Goal: Information Seeking & Learning: Learn about a topic

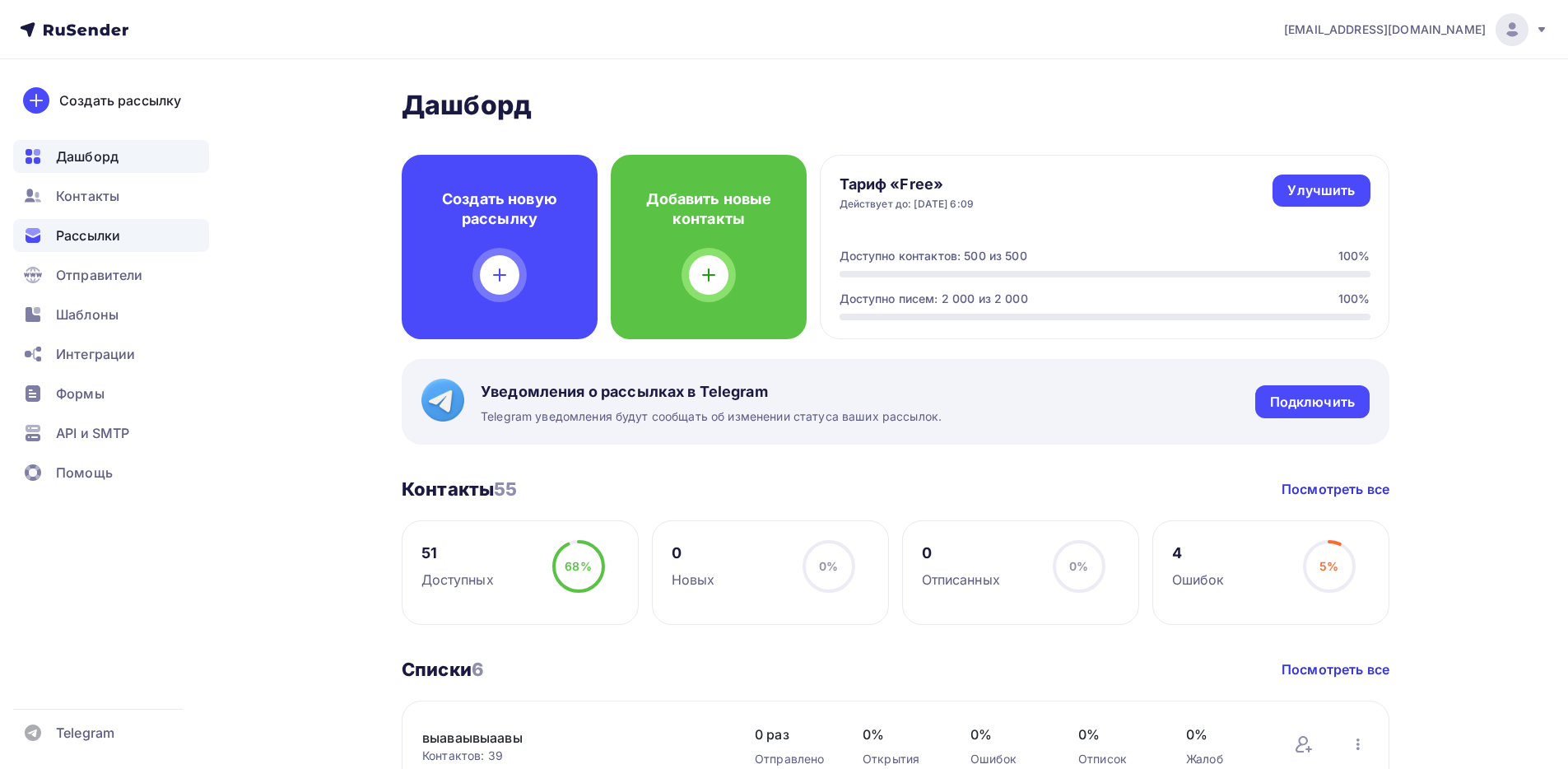
click at [120, 240] on span "Рассылки" at bounding box center [88, 236] width 64 height 19
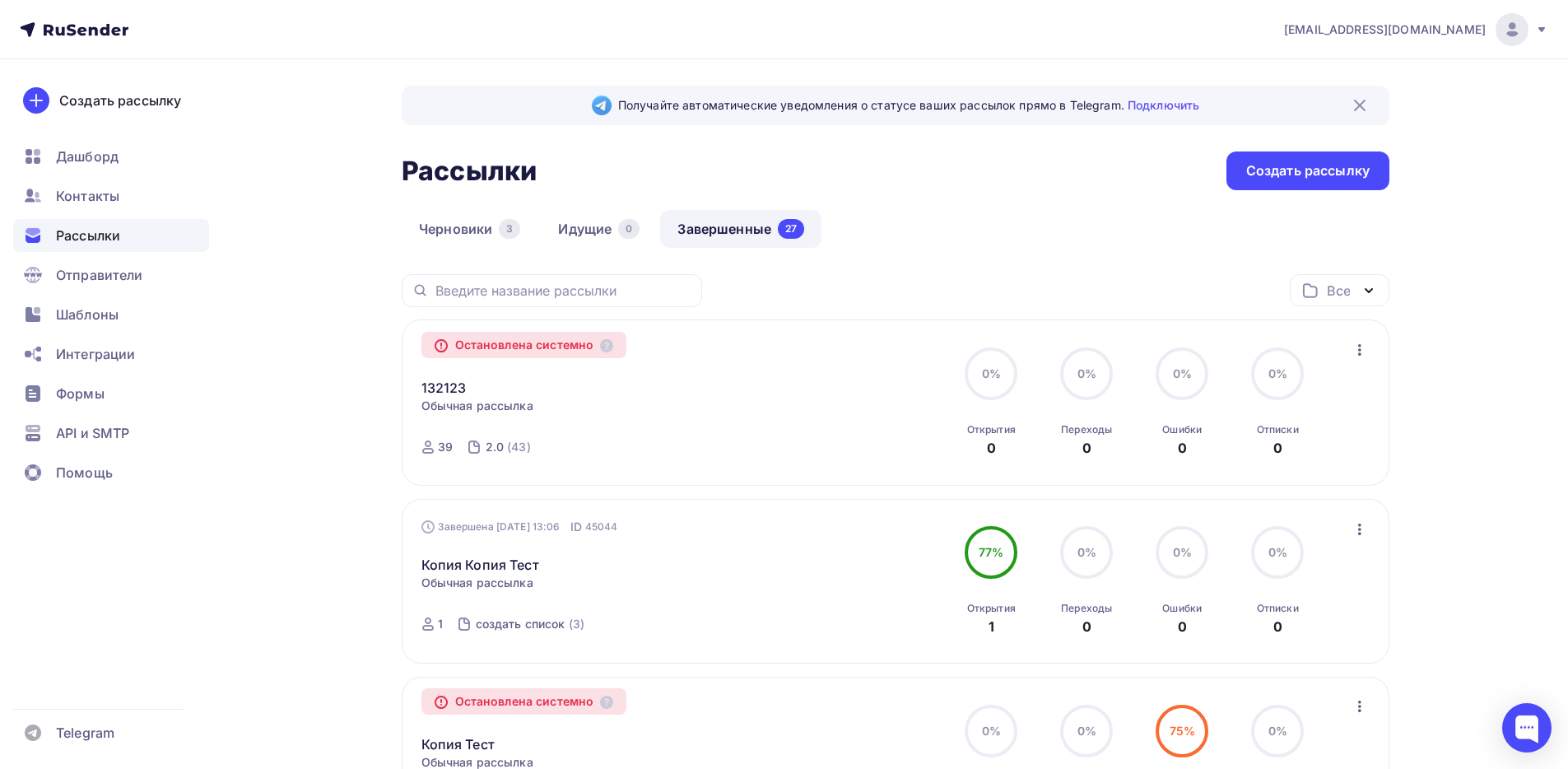
click at [1364, 351] on icon "button" at bounding box center [1359, 350] width 19 height 19
click at [892, 275] on div "Все Все папки Создать новую папку" at bounding box center [895, 297] width 987 height 46
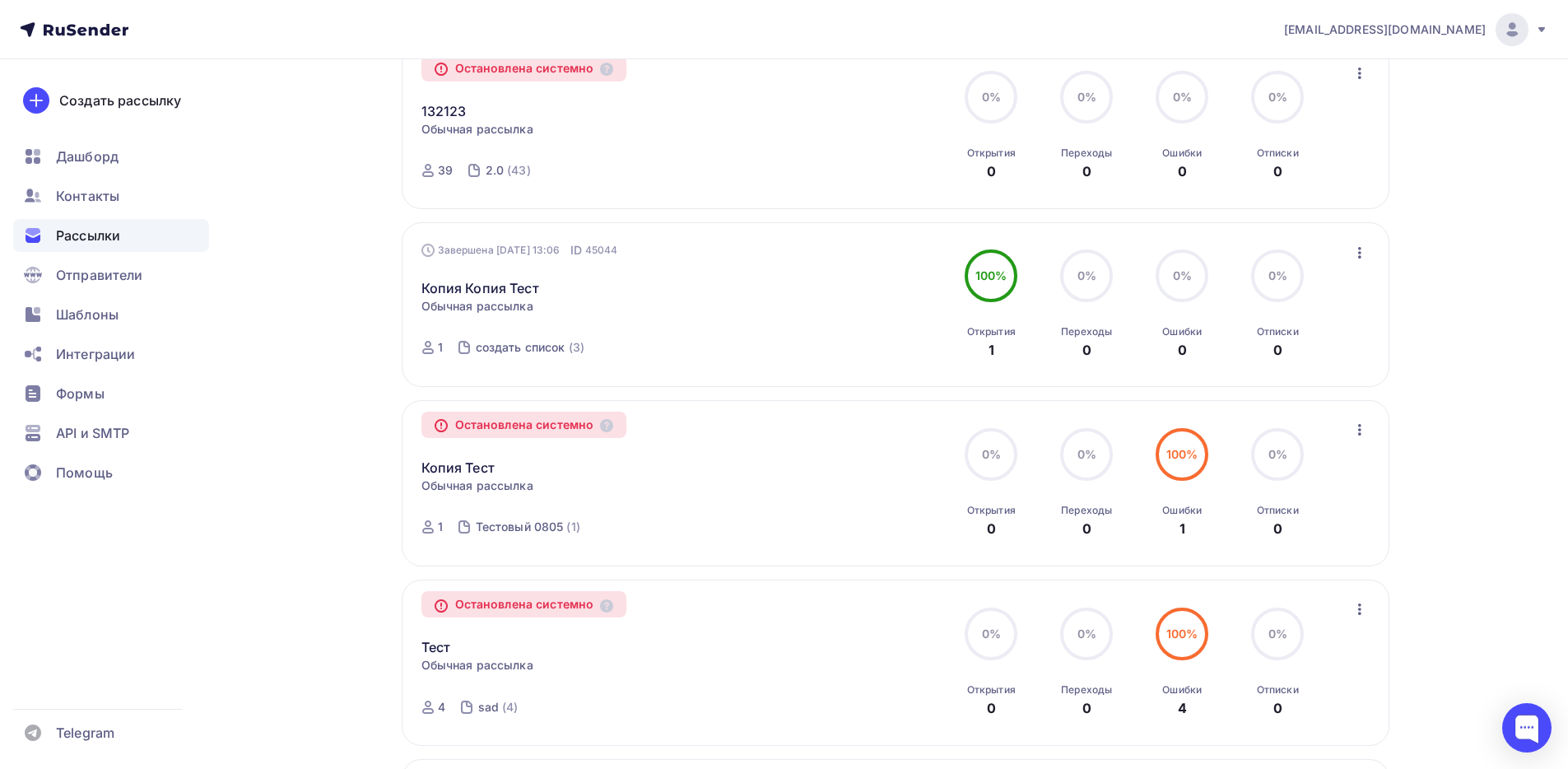
scroll to position [278, 0]
click at [1357, 250] on icon "button" at bounding box center [1359, 251] width 19 height 19
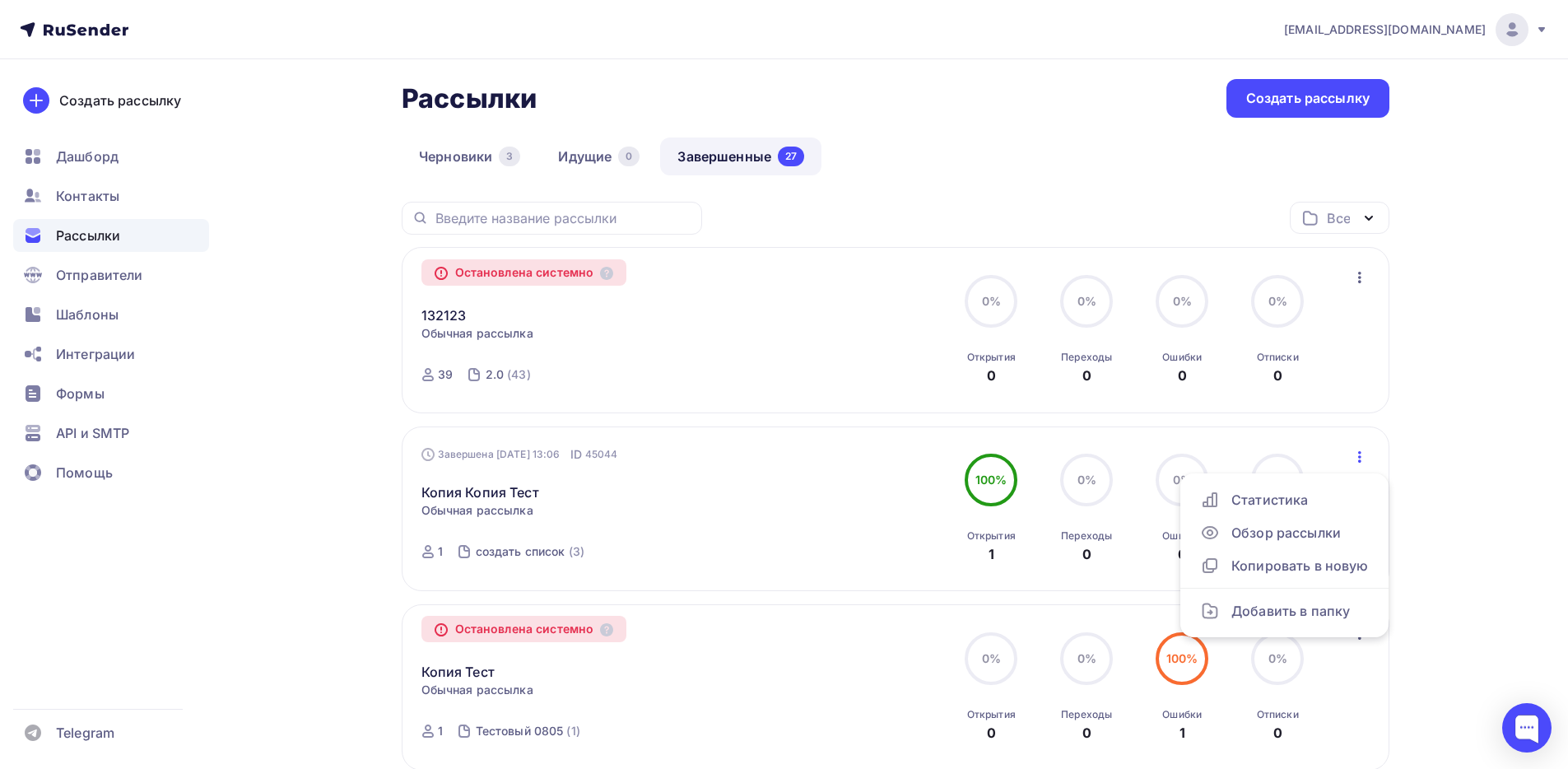
scroll to position [0, 0]
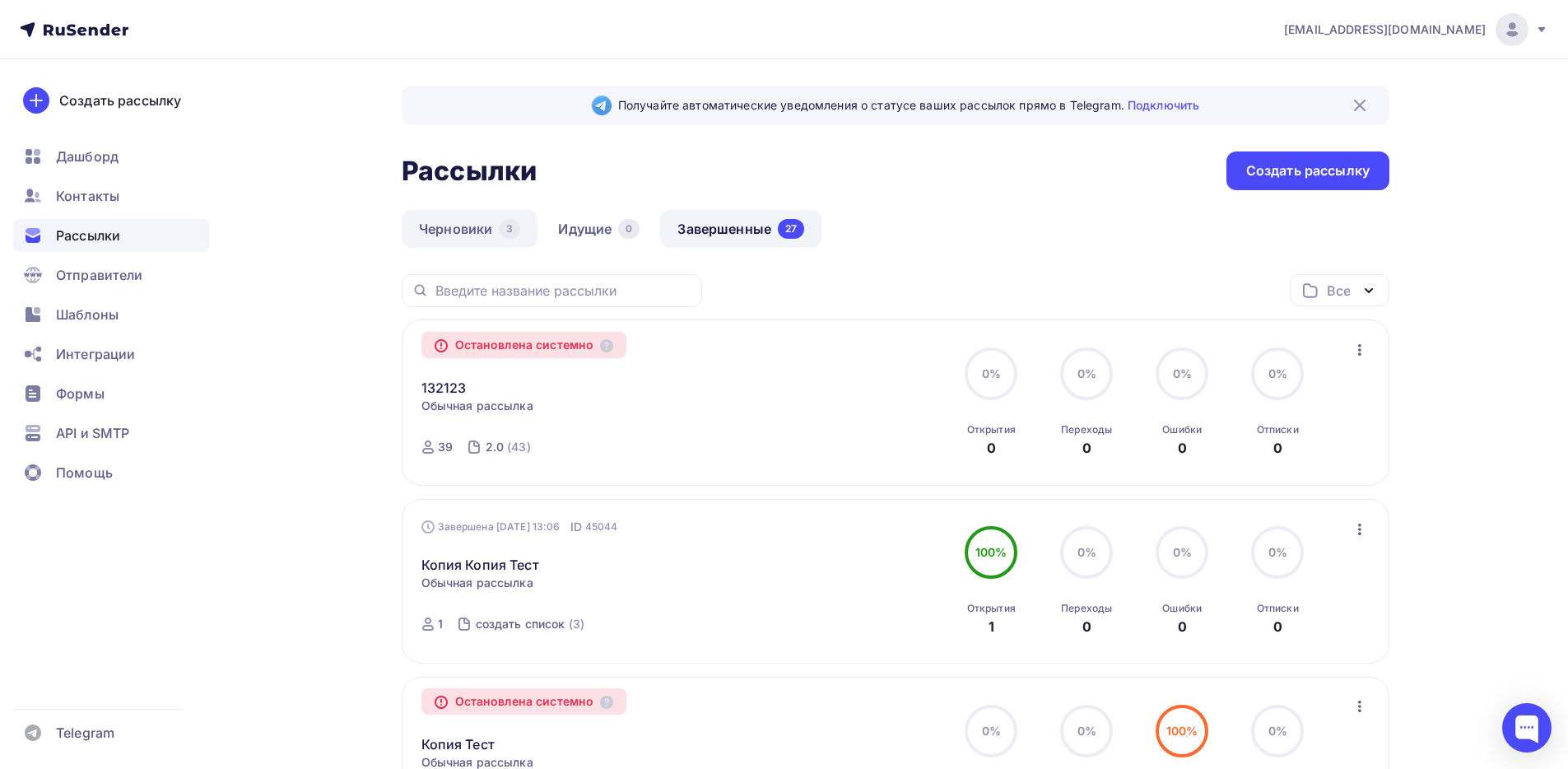
click at [481, 243] on link "Черновики 3" at bounding box center [469, 229] width 136 height 38
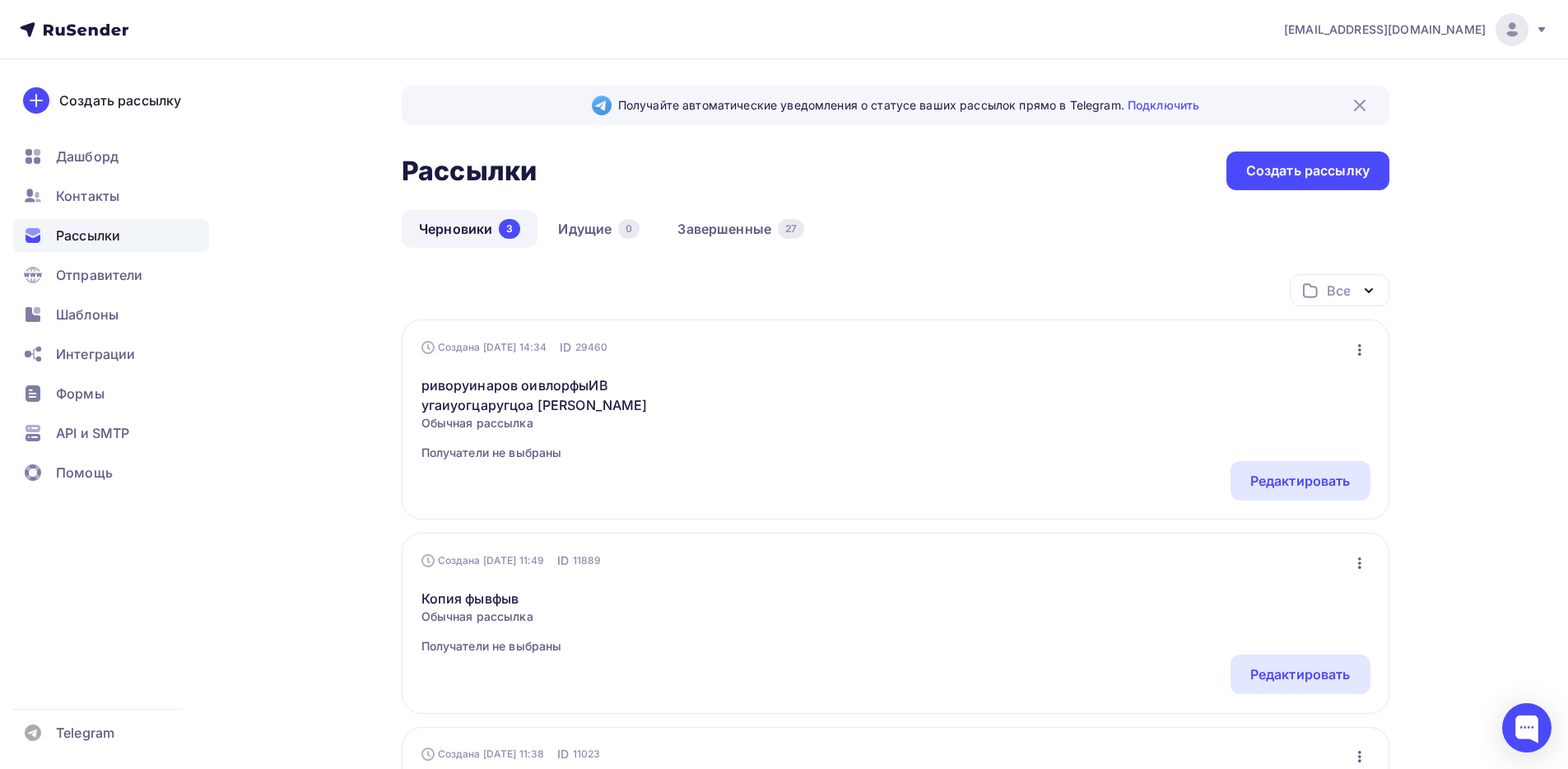
click at [1363, 343] on icon "button" at bounding box center [1359, 350] width 19 height 19
drag, startPoint x: 963, startPoint y: 379, endPoint x: 911, endPoint y: 371, distance: 52.6
click at [970, 380] on div "риворуинаров оивлорфыИВ угаиуогцаругцоа [PERSON_NAME] Обычная рассылка Получате…" at bounding box center [896, 409] width 949 height 105
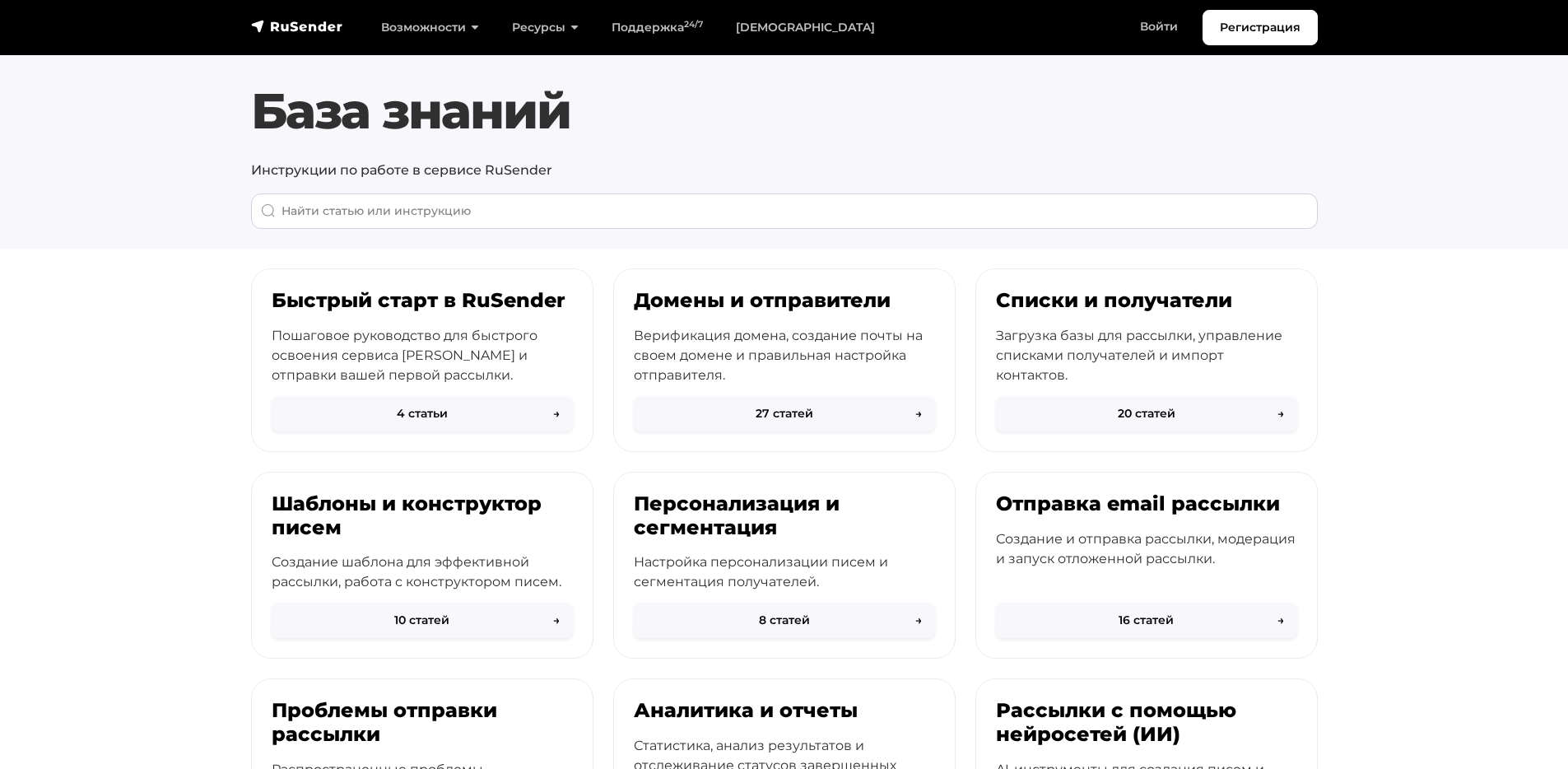
scroll to position [638, 0]
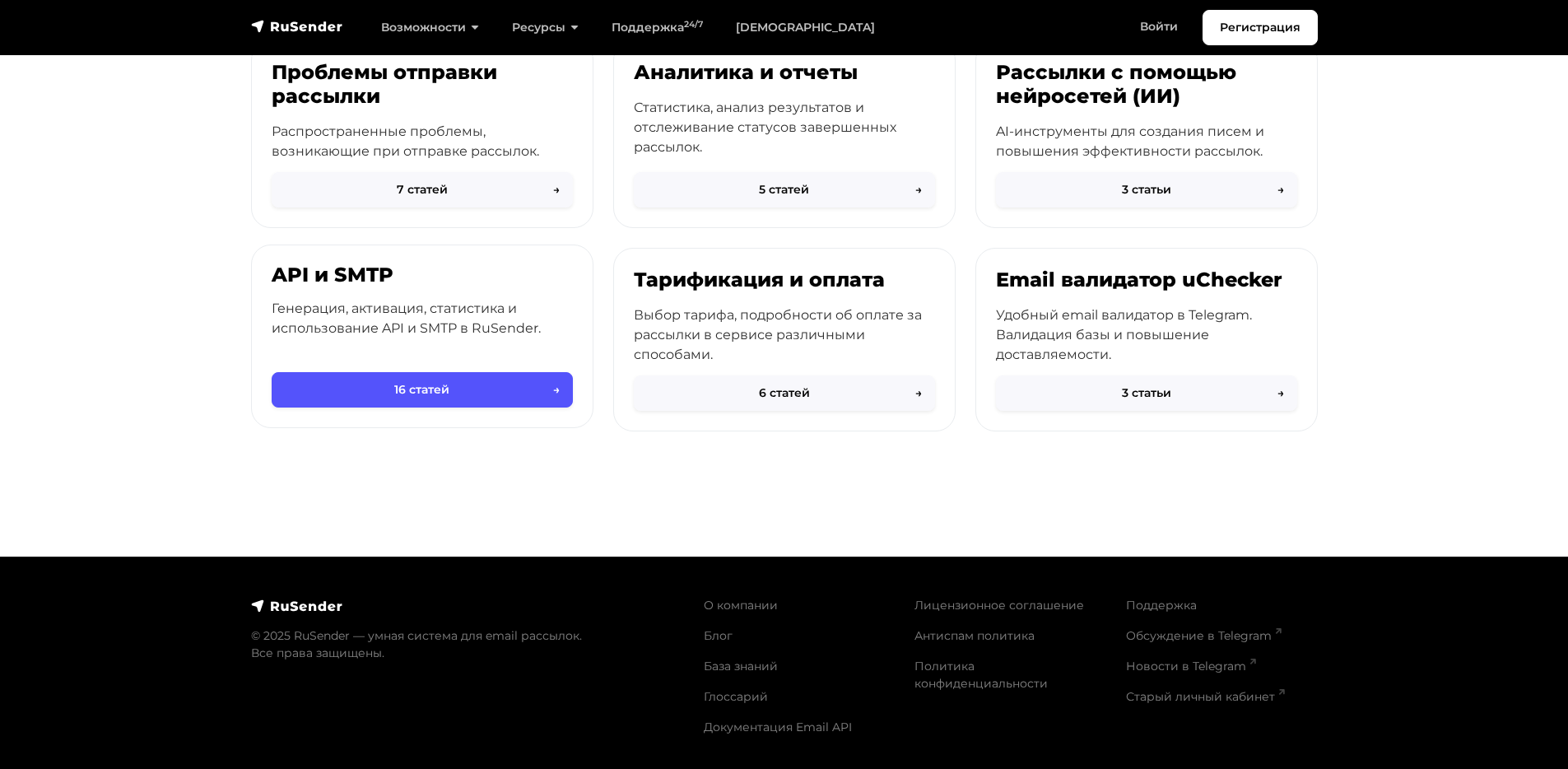
click at [422, 395] on button "16 статей →" at bounding box center [422, 389] width 301 height 35
